Goal: Information Seeking & Learning: Find contact information

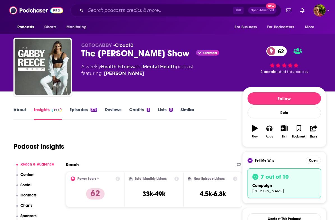
click at [22, 111] on link "About" at bounding box center [19, 113] width 13 height 13
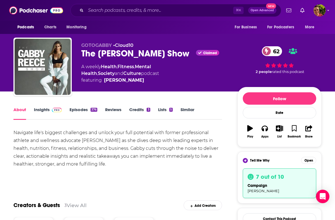
click at [106, 55] on div "The Gabby Reece Show Claimed 62" at bounding box center [154, 53] width 147 height 11
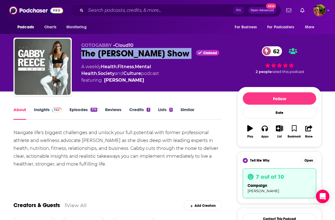
click at [106, 55] on div "The Gabby Reece Show Claimed 62" at bounding box center [154, 53] width 147 height 11
copy div "The Gabby Reece Show"
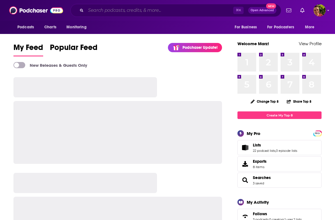
click at [171, 10] on input "Search podcasts, credits, & more..." at bounding box center [160, 10] width 148 height 9
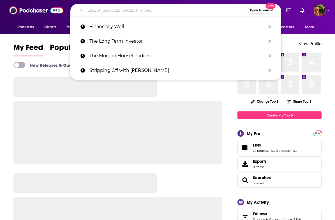
paste input "Landlines with [PERSON_NAME]"
type input "Landlines with [PERSON_NAME]"
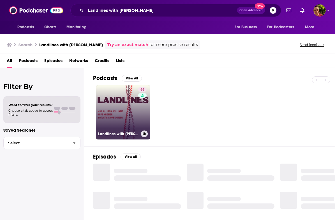
click at [122, 103] on link "55 Landlines with Allison Williams" at bounding box center [123, 112] width 54 height 54
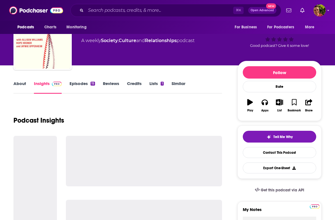
scroll to position [101, 0]
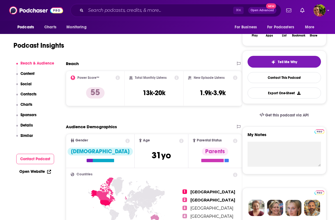
click at [32, 95] on p "Contacts" at bounding box center [28, 94] width 16 height 5
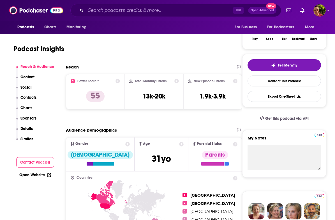
scroll to position [0, 0]
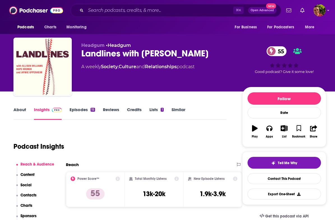
drag, startPoint x: 141, startPoint y: 54, endPoint x: 223, endPoint y: 57, distance: 81.7
click at [223, 57] on div "Landlines with Allison Williams 55" at bounding box center [157, 53] width 152 height 11
copy h2 "Allison Williams"
click at [146, 15] on div "⌘ K Open Advanced New" at bounding box center [175, 10] width 211 height 13
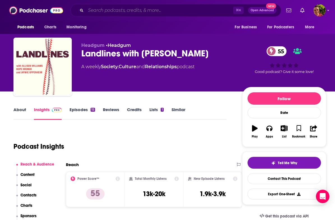
click at [144, 11] on input "Search podcasts, credits, & more..." at bounding box center [160, 10] width 148 height 9
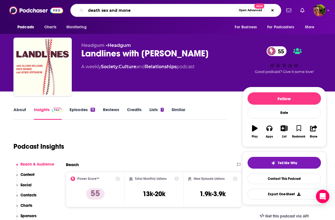
type input "death sex and money"
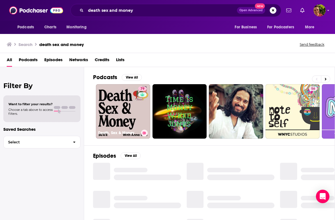
click at [132, 104] on link "79 Death, Sex & Money" at bounding box center [123, 111] width 54 height 54
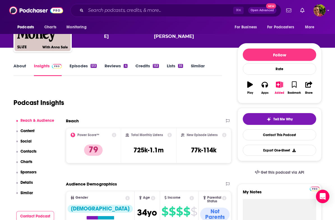
click at [31, 150] on p "Contacts" at bounding box center [28, 151] width 16 height 5
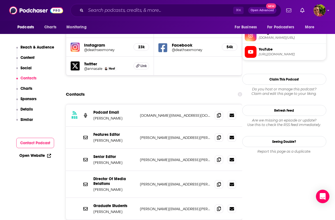
scroll to position [563, 0]
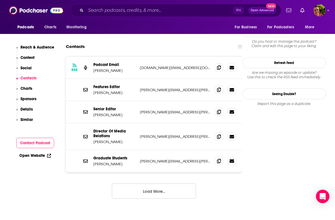
click at [126, 184] on button "Load More..." at bounding box center [154, 191] width 84 height 15
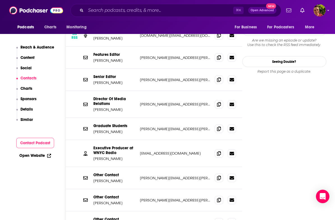
scroll to position [472, 0]
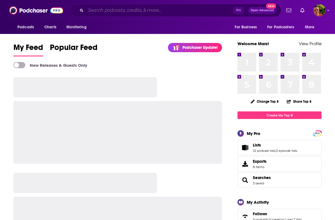
click at [156, 13] on input "Search podcasts, credits, & more..." at bounding box center [160, 10] width 148 height 9
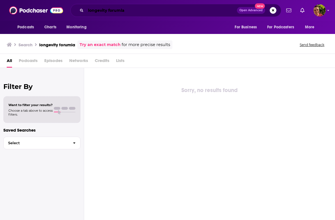
click at [120, 11] on input "longevity forumla" at bounding box center [161, 10] width 151 height 9
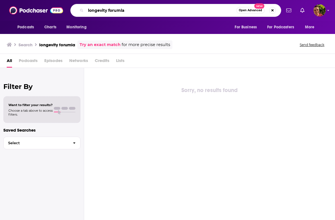
click at [120, 11] on input "longevity forumla" at bounding box center [161, 10] width 151 height 9
type input "longevity formula"
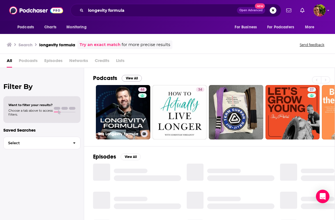
click at [120, 104] on link "44 The Longevity Formula" at bounding box center [123, 112] width 54 height 54
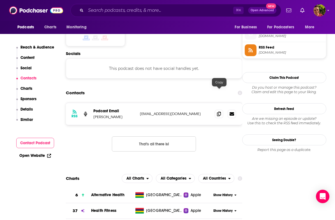
scroll to position [493, 0]
